Goal: Information Seeking & Learning: Learn about a topic

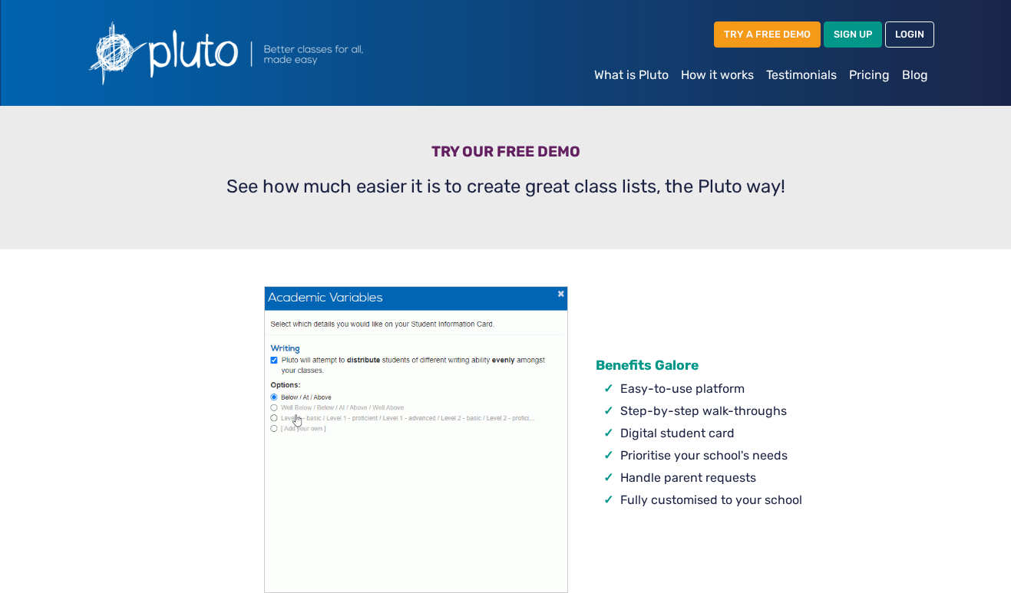
click at [472, 40] on div "TRY A FREE DEMO SIGN UP LOGIN" at bounding box center [648, 37] width 571 height 44
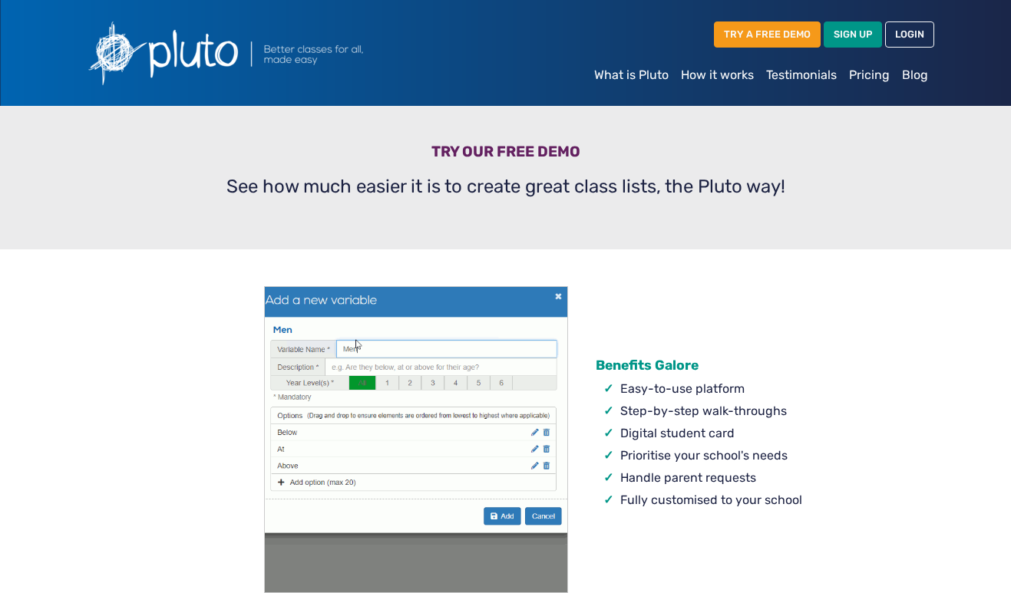
click at [472, 40] on div "TRY A FREE DEMO SIGN UP LOGIN" at bounding box center [648, 37] width 571 height 44
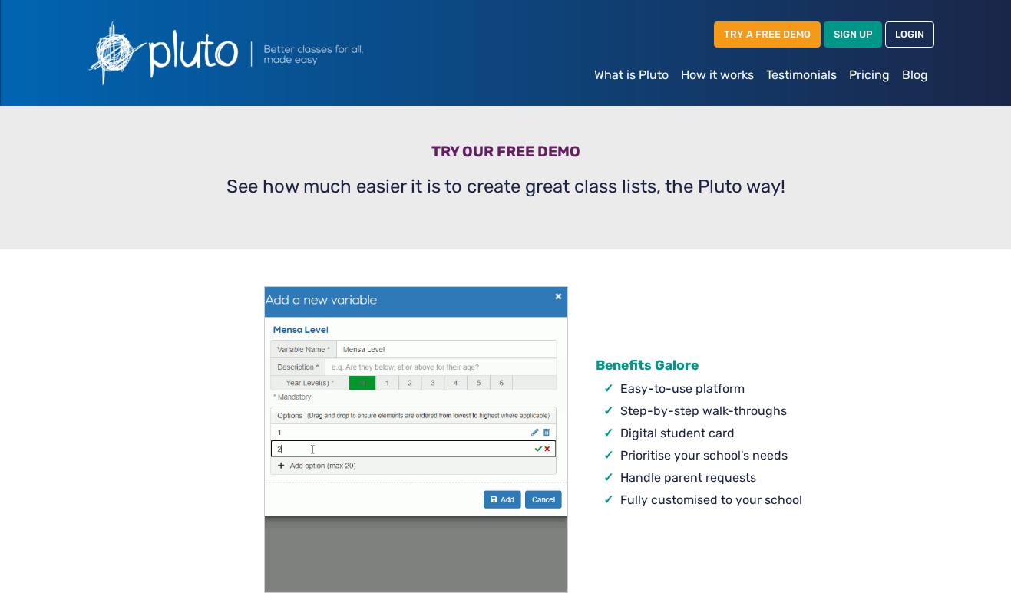
click at [472, 40] on div "TRY A FREE DEMO SIGN UP LOGIN" at bounding box center [648, 37] width 571 height 44
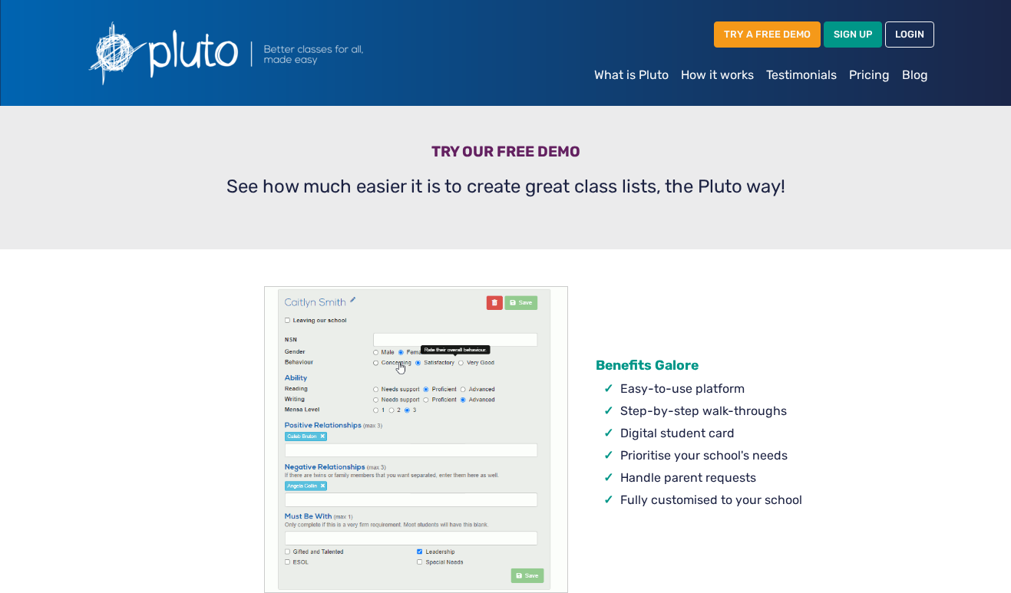
click at [540, 31] on div "TRY A FREE DEMO SIGN UP LOGIN" at bounding box center [648, 37] width 571 height 44
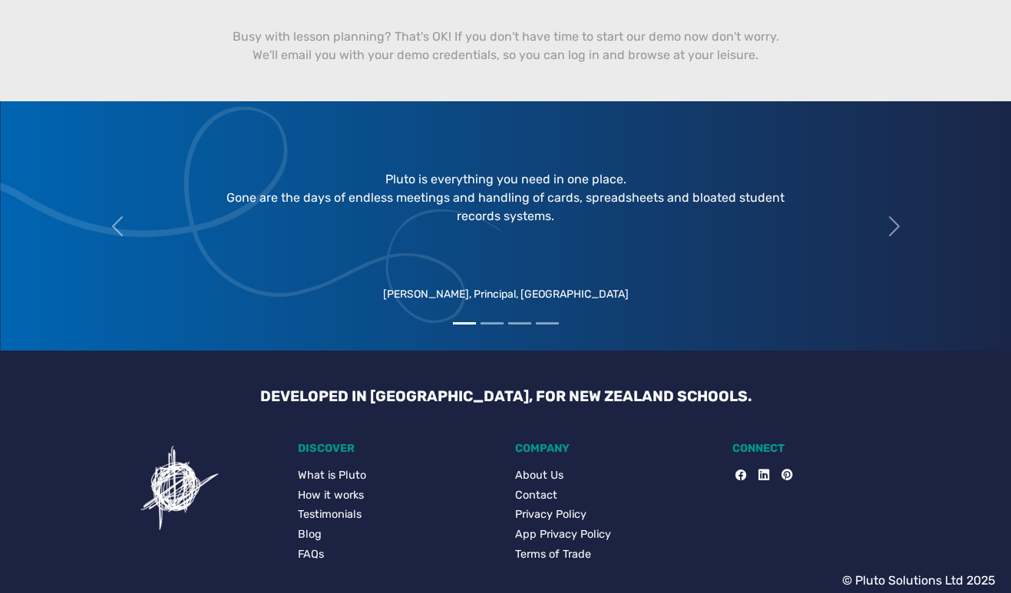
scroll to position [904, 0]
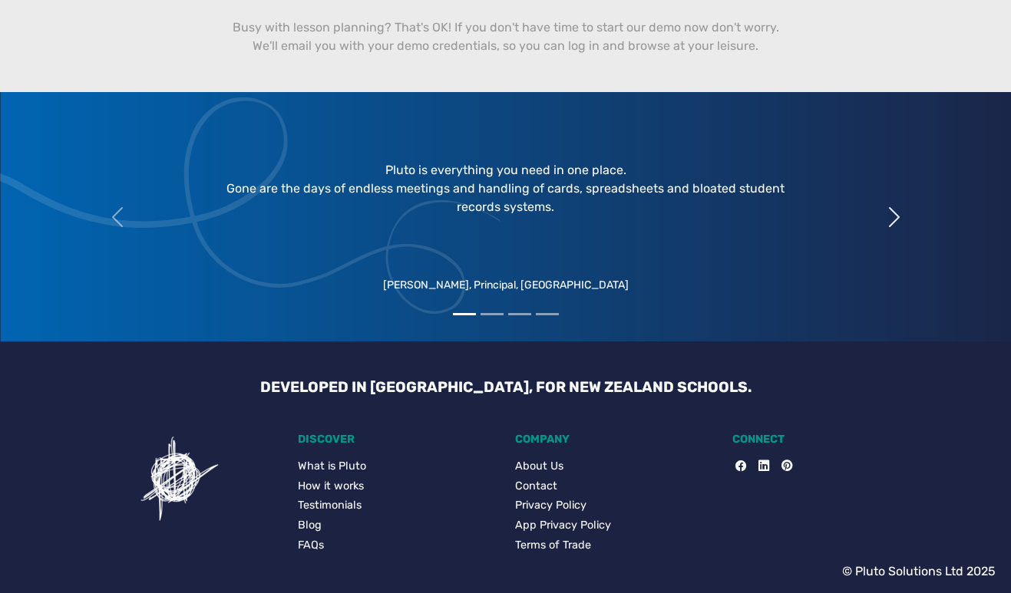
click at [893, 215] on span "button" at bounding box center [894, 217] width 25 height 25
click at [902, 217] on span "button" at bounding box center [894, 217] width 25 height 25
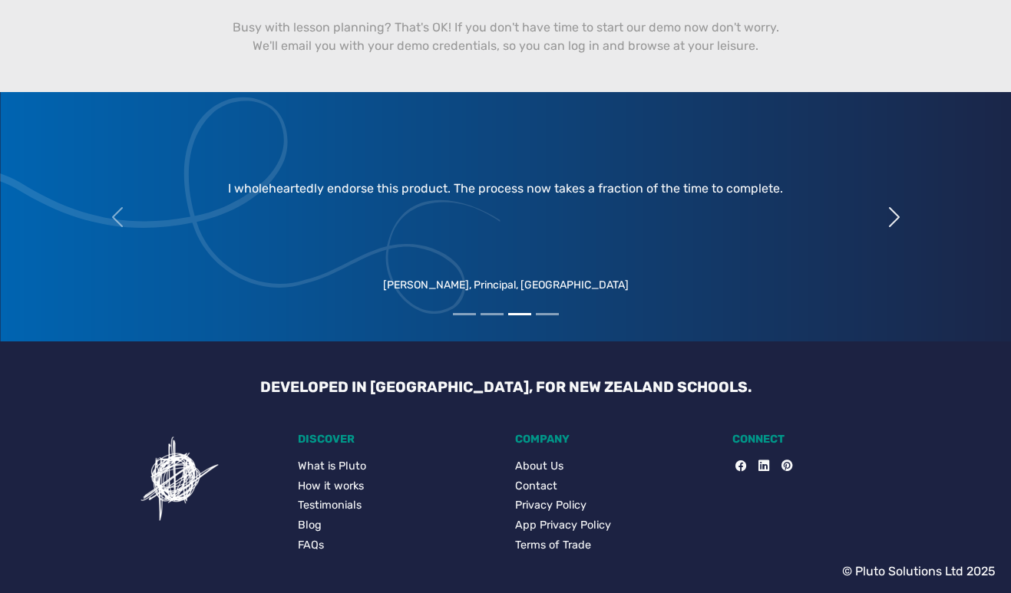
click at [893, 209] on span "button" at bounding box center [894, 217] width 25 height 25
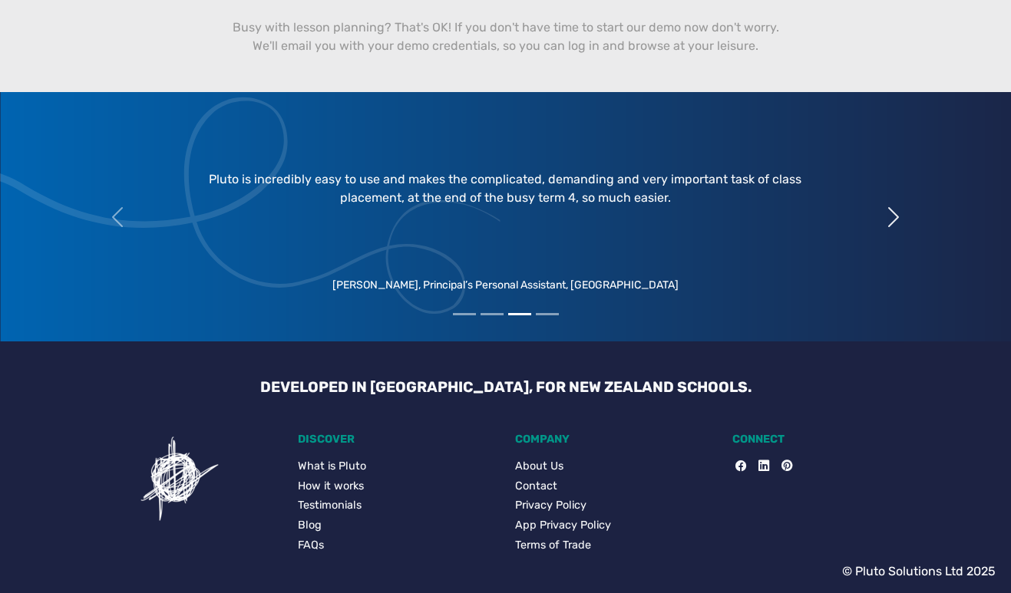
click at [893, 209] on span "button" at bounding box center [893, 217] width 25 height 25
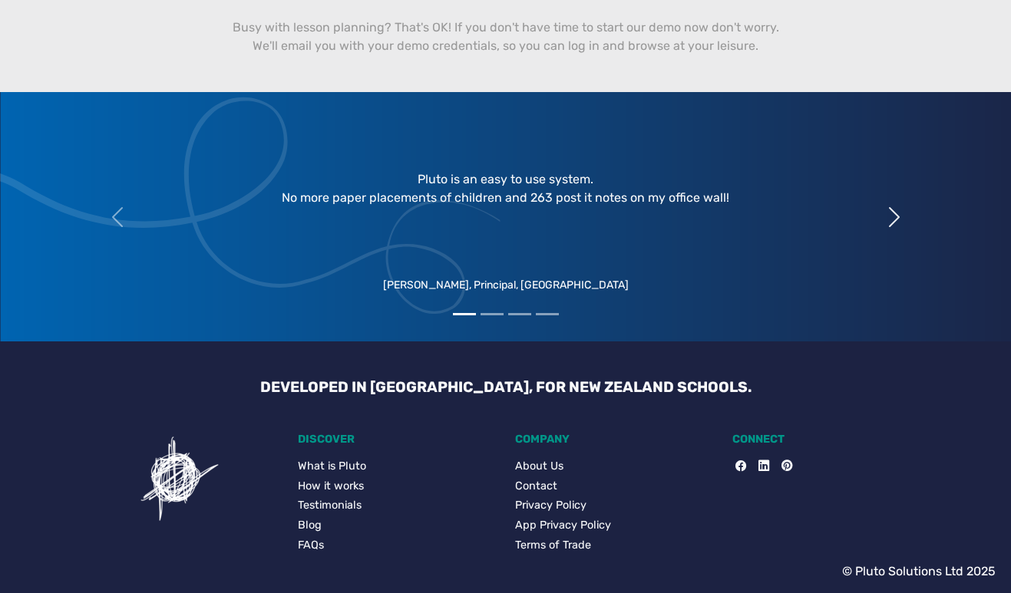
click at [891, 215] on span "button" at bounding box center [894, 217] width 25 height 25
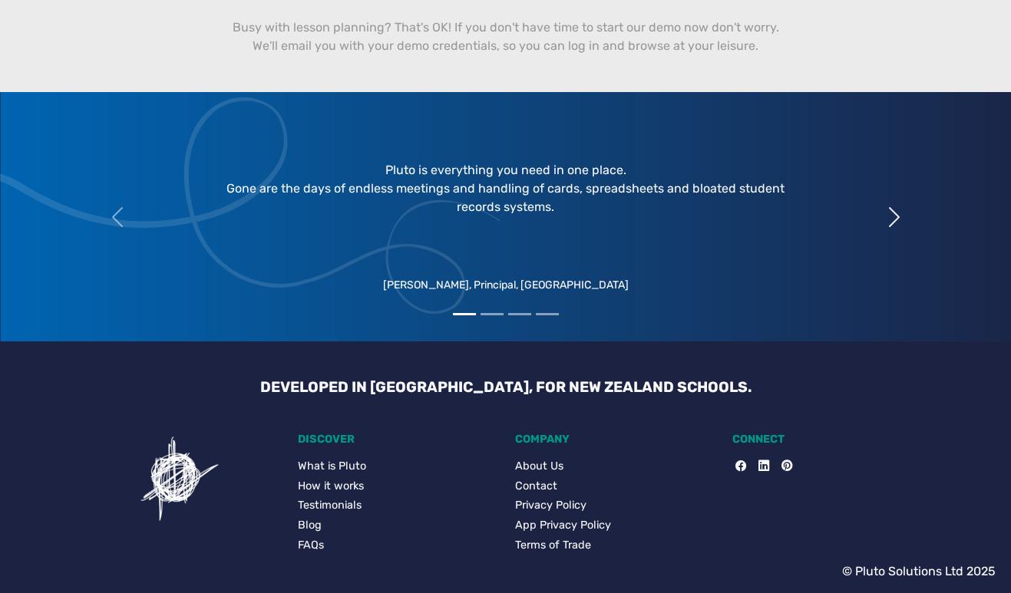
click at [896, 209] on span "button" at bounding box center [894, 217] width 25 height 25
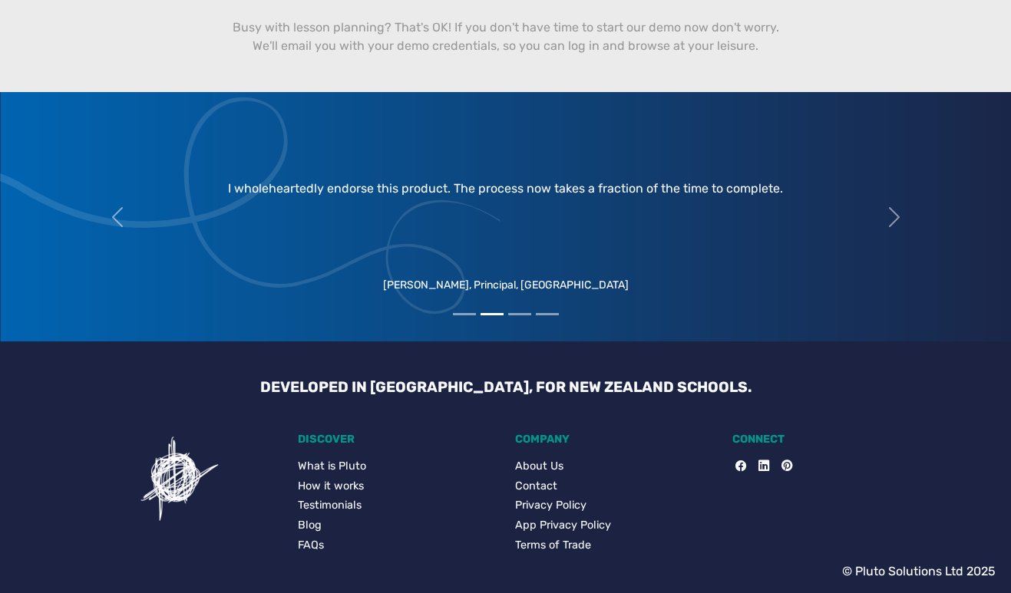
click at [338, 487] on link "How it works" at bounding box center [397, 486] width 199 height 17
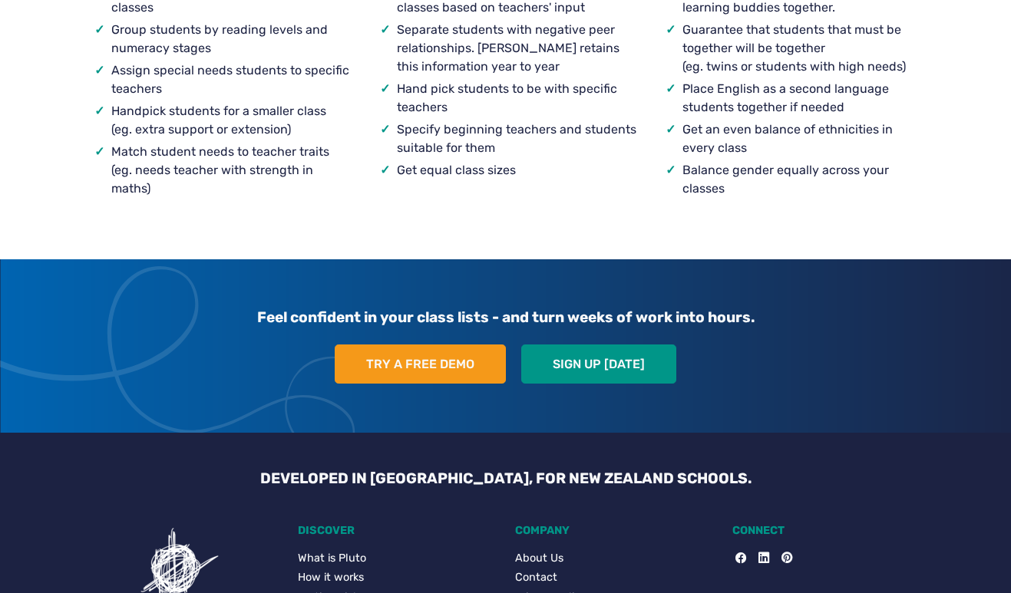
scroll to position [1674, 0]
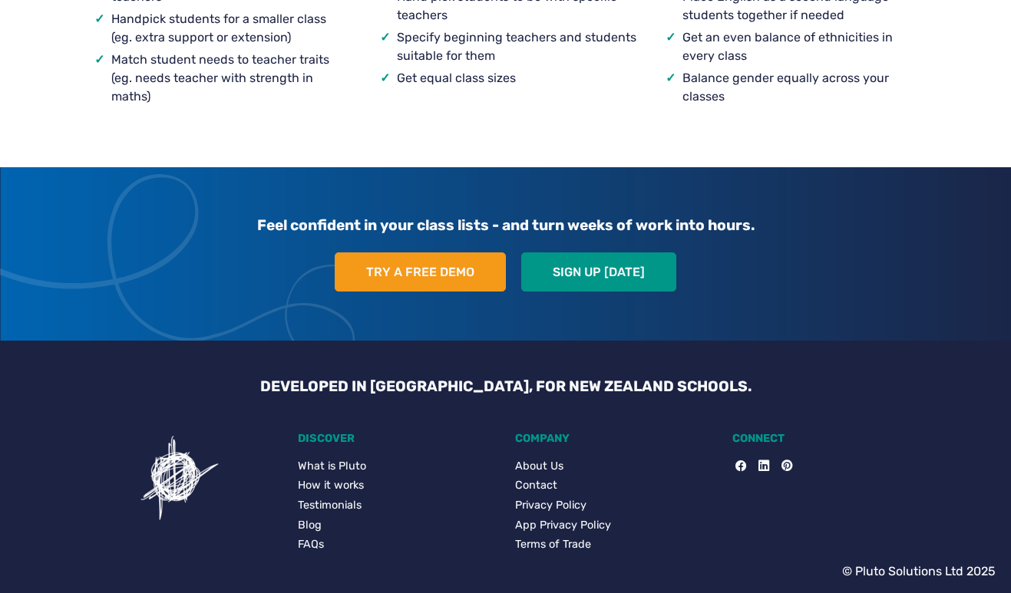
click at [300, 523] on link "Blog" at bounding box center [397, 525] width 199 height 17
click at [322, 551] on link "FAQs" at bounding box center [397, 545] width 199 height 17
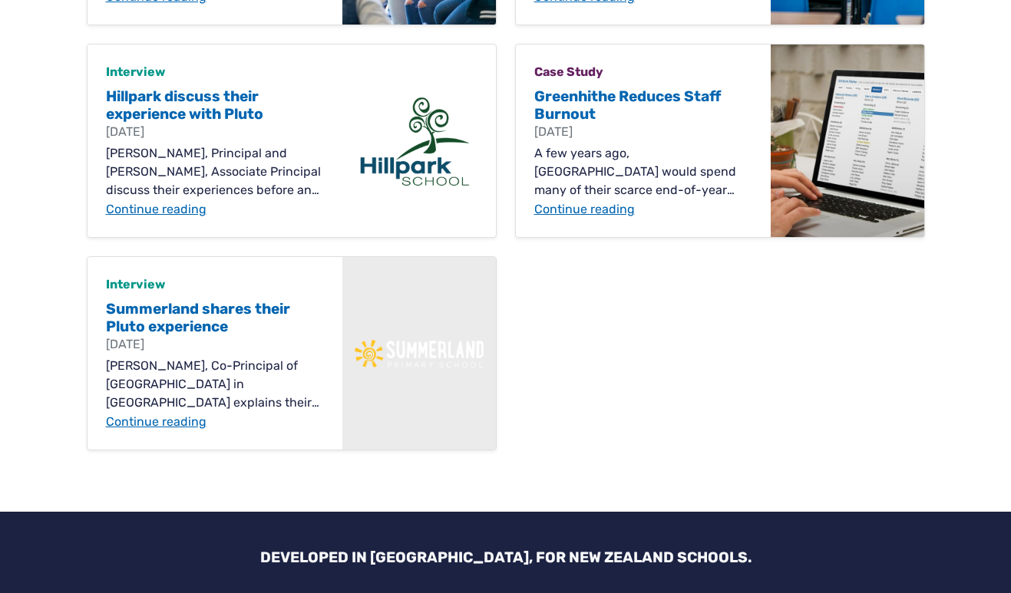
scroll to position [778, 0]
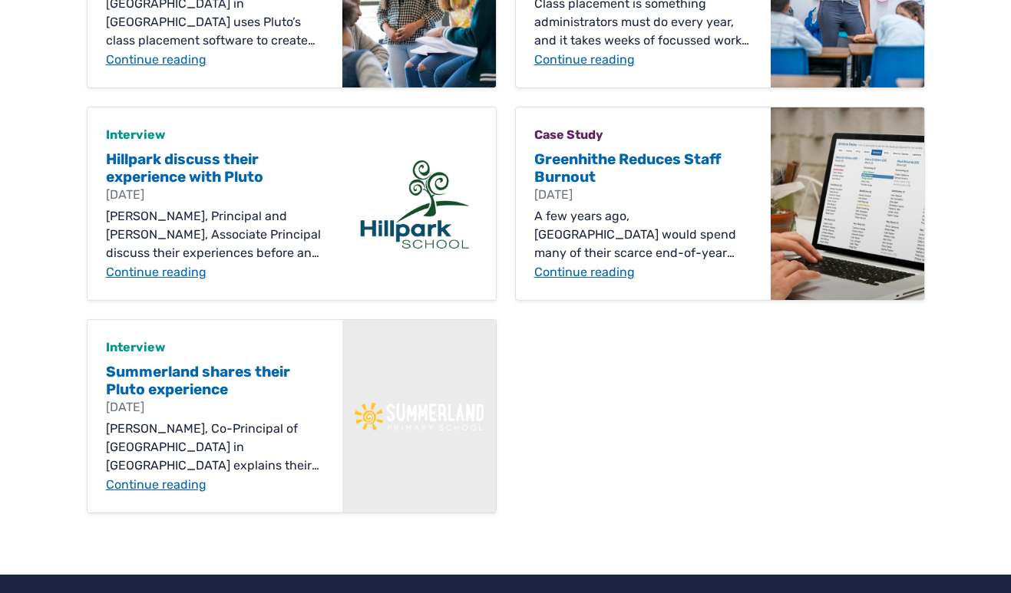
click at [838, 421] on div "Resources Class Placement Policy Resources 9 May 2023 Discover Pluto's School R…" at bounding box center [506, 0] width 857 height 1063
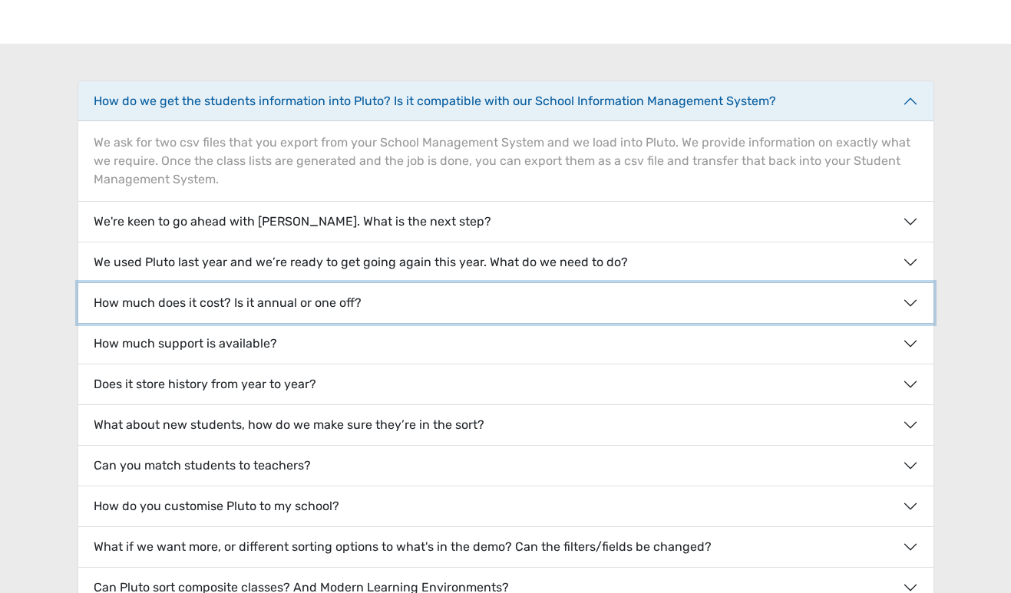
click at [420, 308] on button "How much does it cost? Is it annual or one off?" at bounding box center [505, 303] width 855 height 40
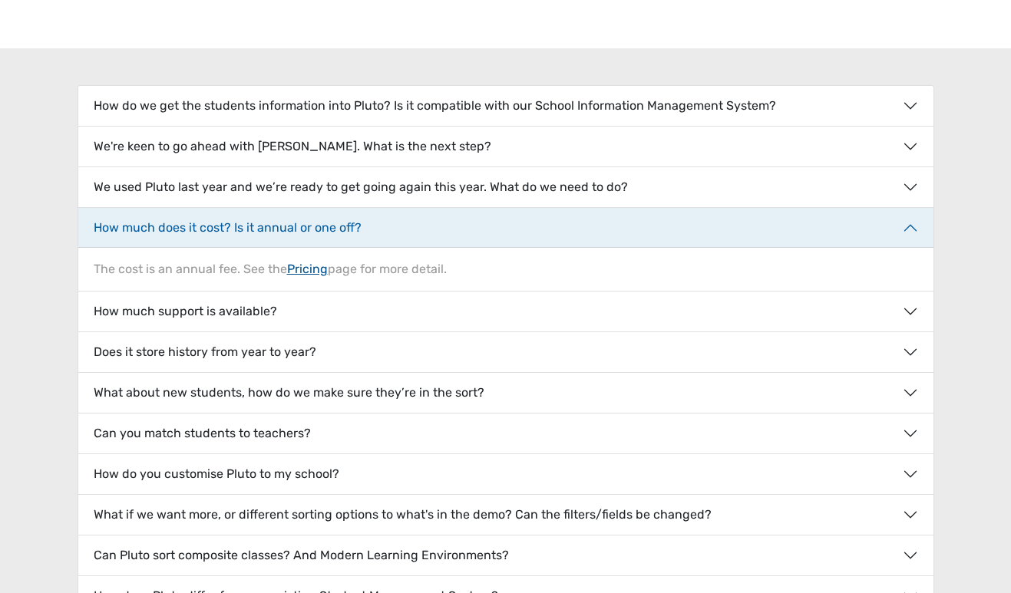
scroll to position [171, 0]
click at [310, 275] on link "Pricing" at bounding box center [307, 268] width 41 height 15
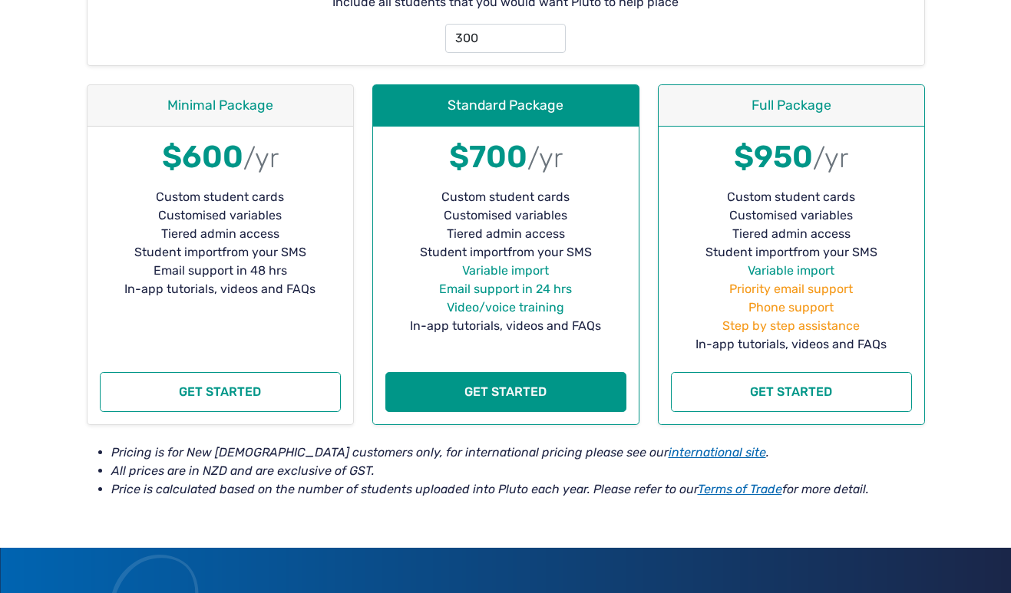
scroll to position [329, 0]
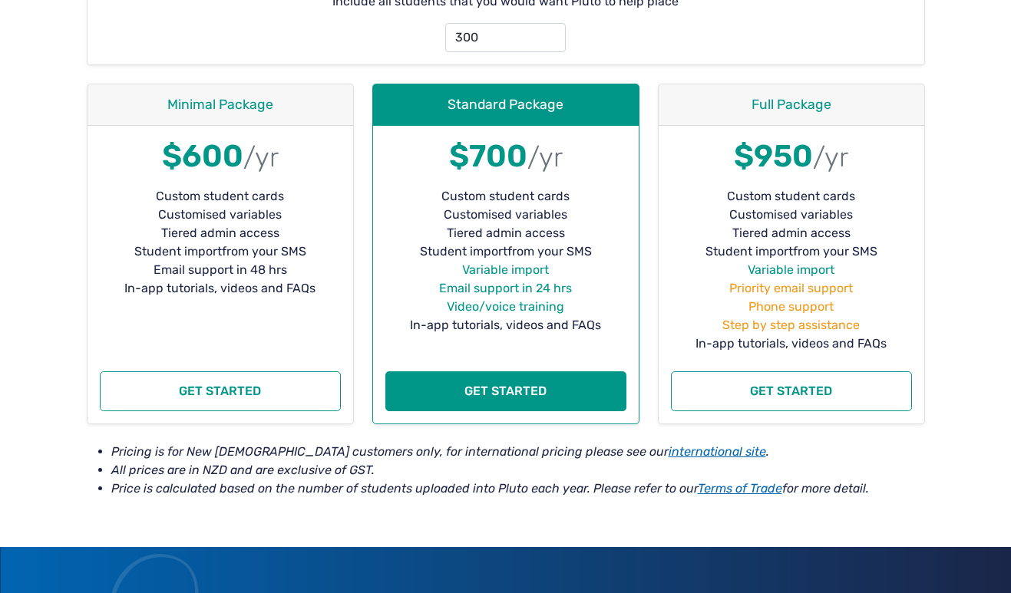
click at [353, 471] on li "All prices are in NZD and are exclusive of GST." at bounding box center [518, 470] width 814 height 18
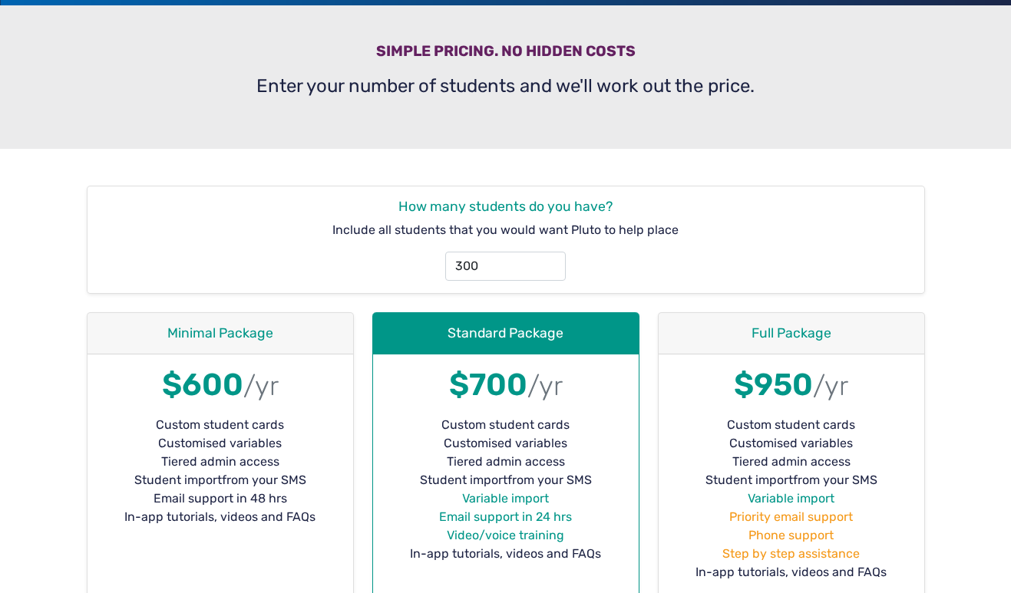
scroll to position [95, 0]
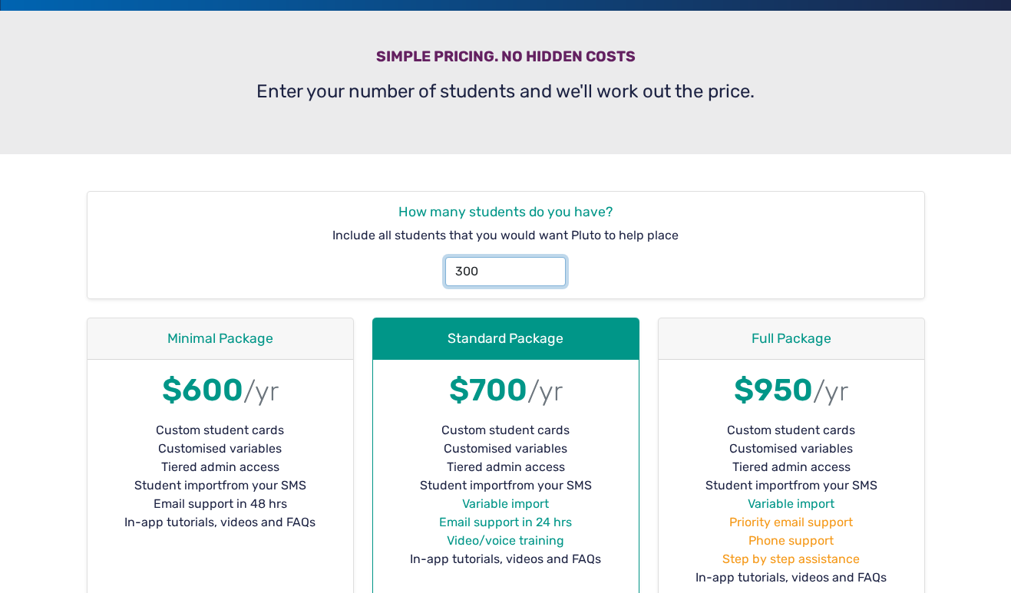
drag, startPoint x: 499, startPoint y: 264, endPoint x: 398, endPoint y: 260, distance: 101.4
click at [398, 260] on div "300" at bounding box center [506, 265] width 831 height 41
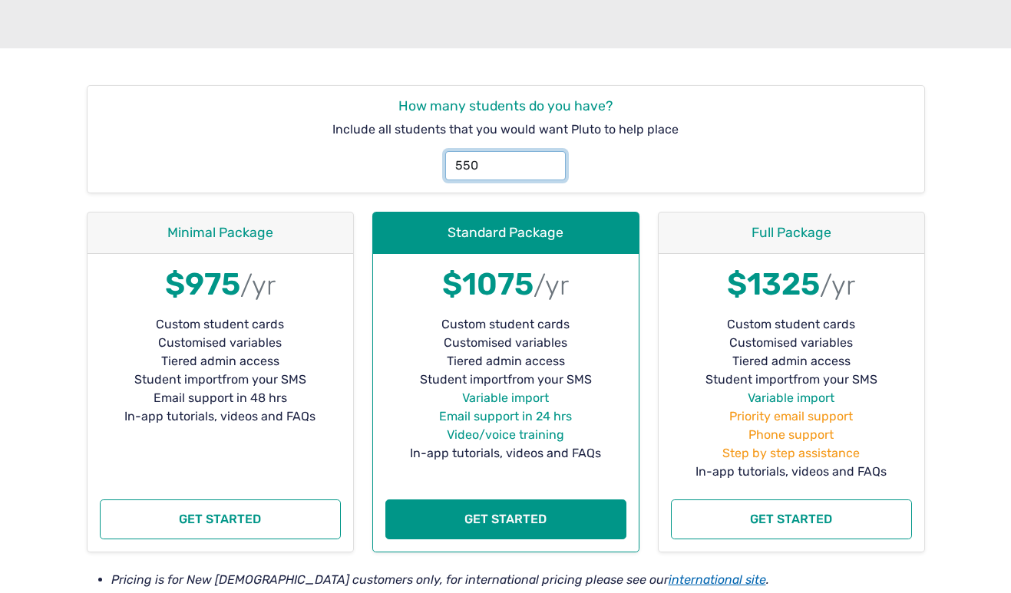
scroll to position [0, 0]
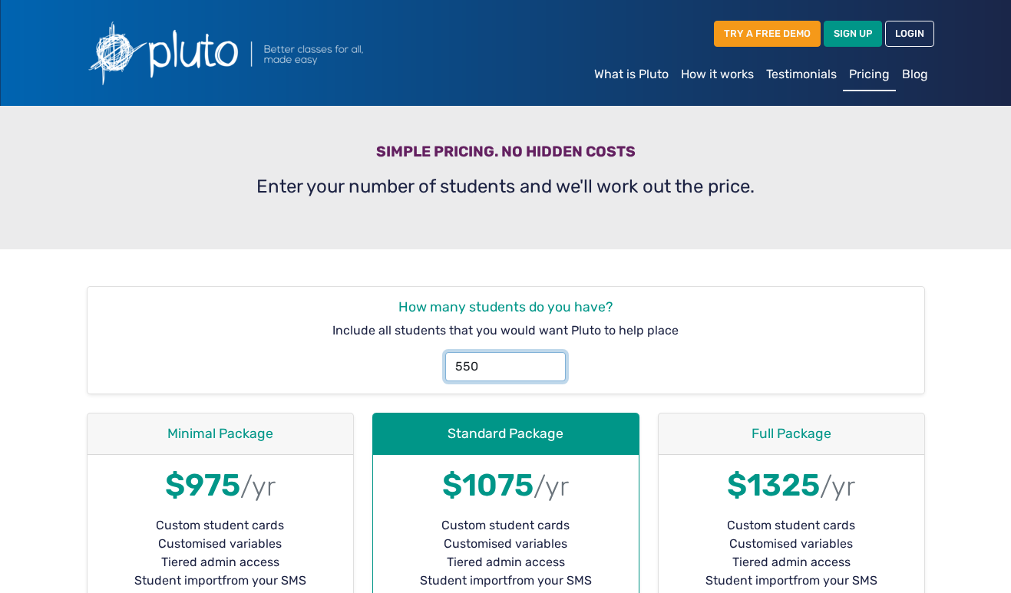
type input "550"
click at [861, 145] on h3 "Simple pricing. No hidden costs" at bounding box center [506, 155] width 838 height 24
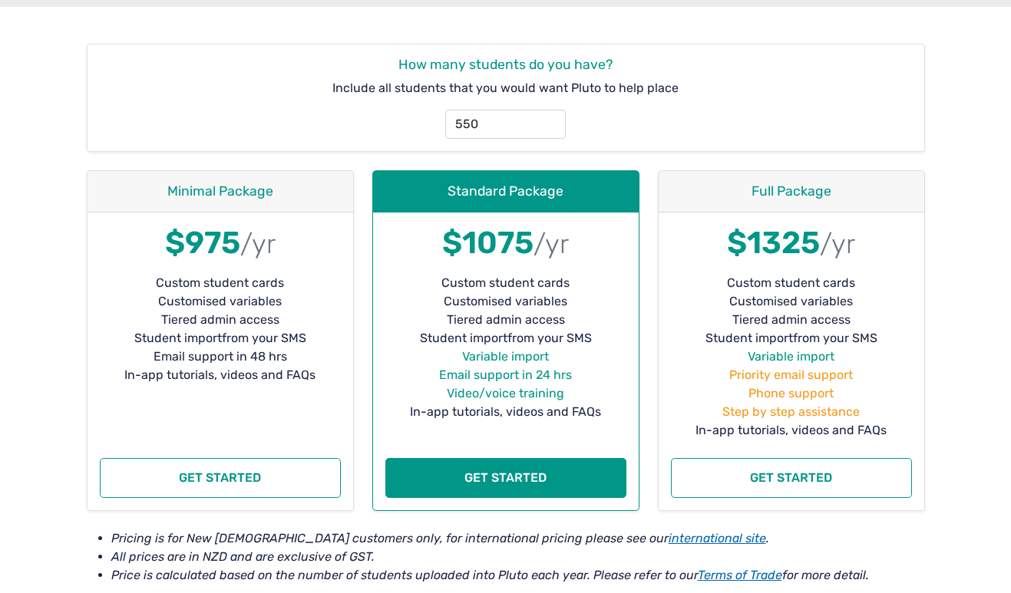
scroll to position [225, 0]
